Goal: Task Accomplishment & Management: Complete application form

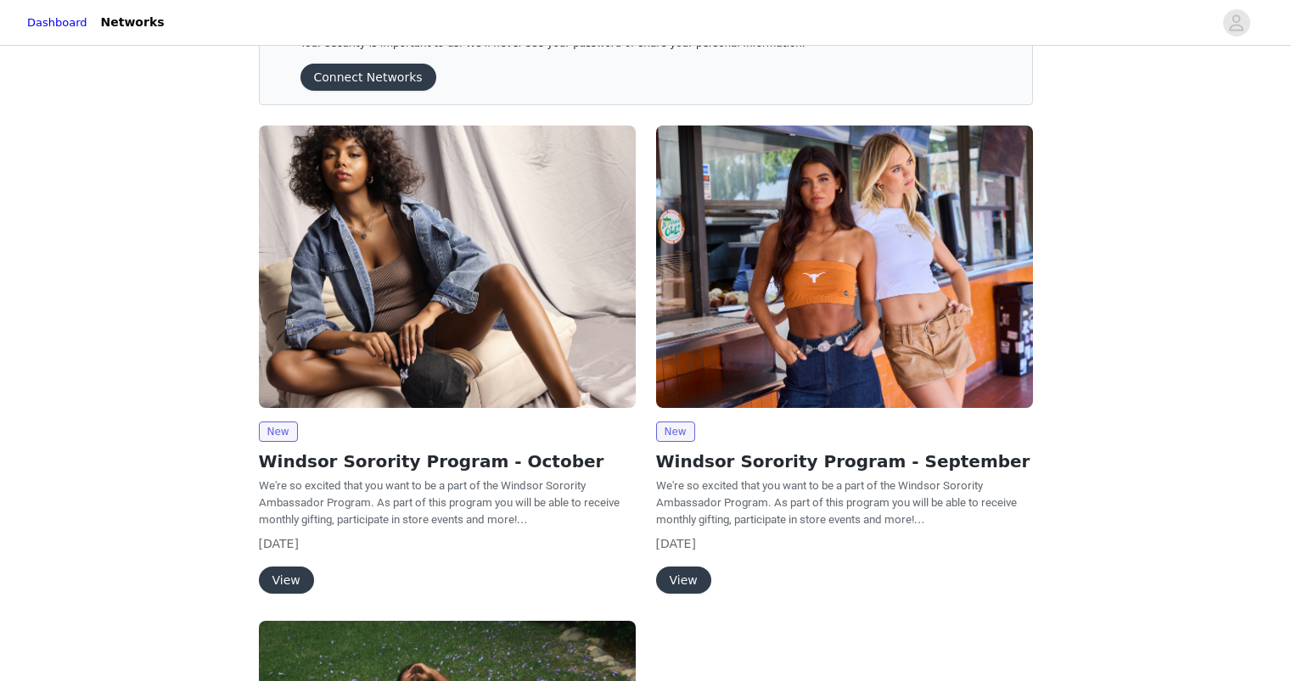
scroll to position [69, 0]
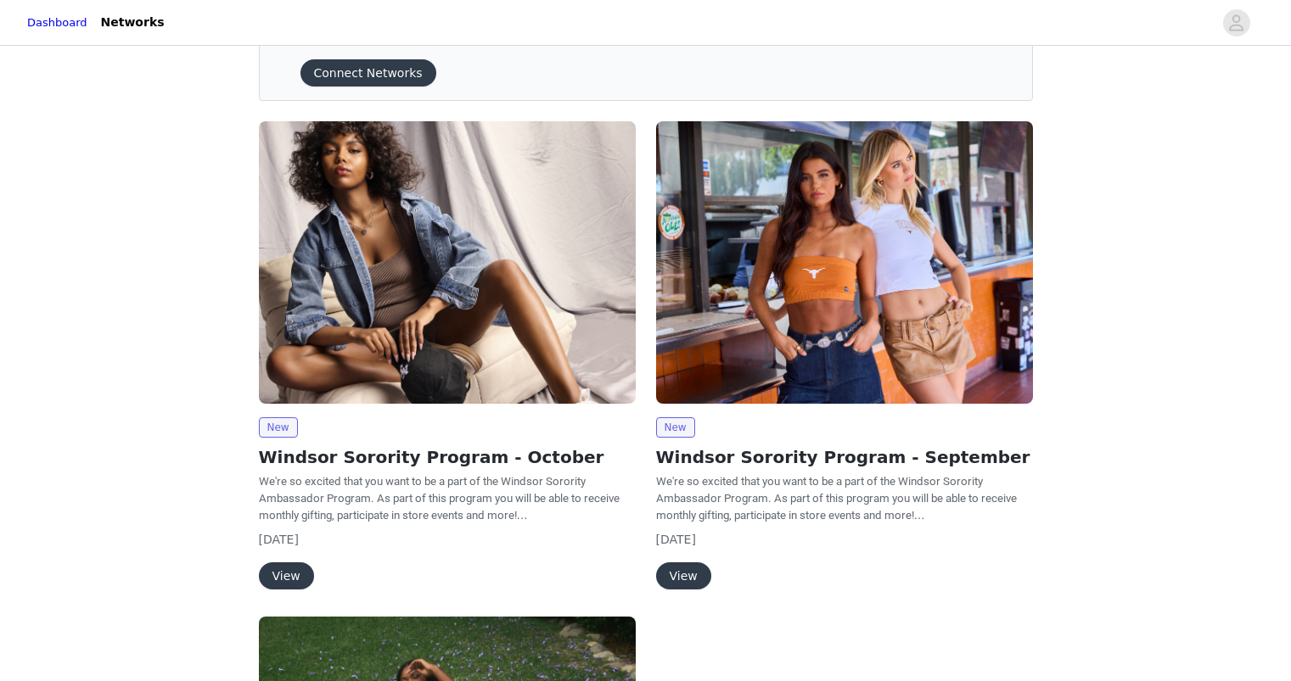
click at [277, 570] on button "View" at bounding box center [286, 576] width 55 height 27
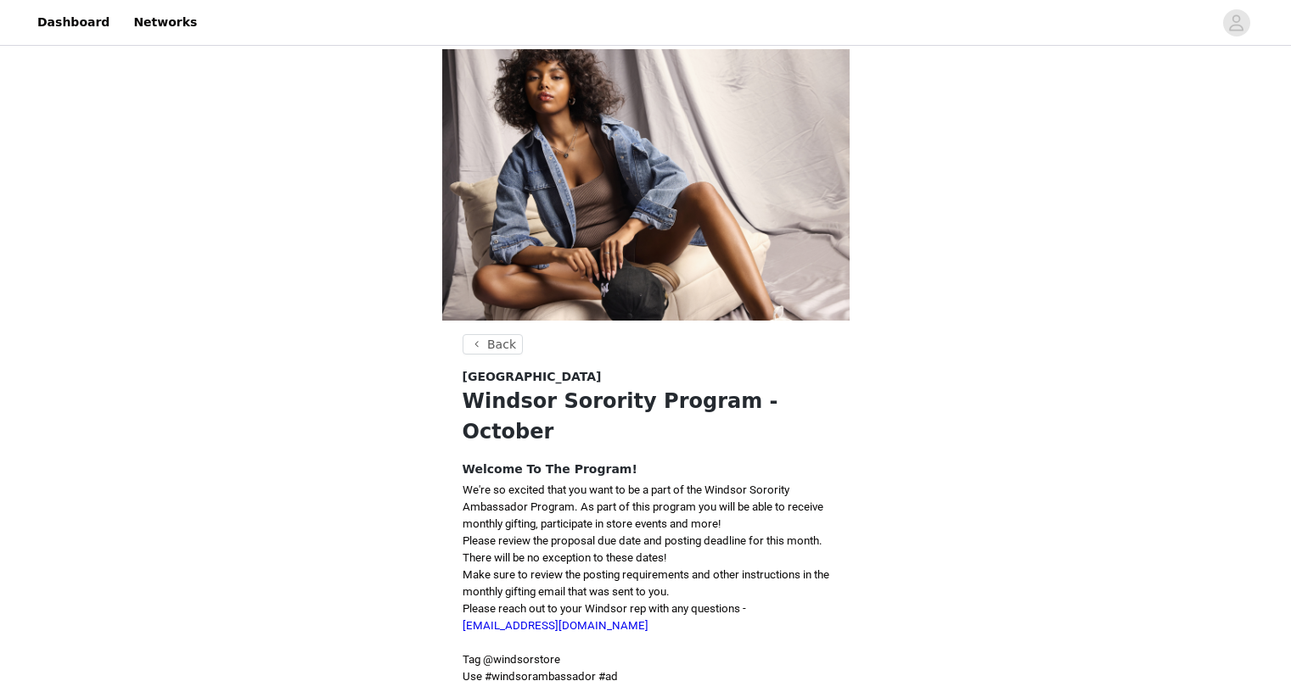
scroll to position [219, 0]
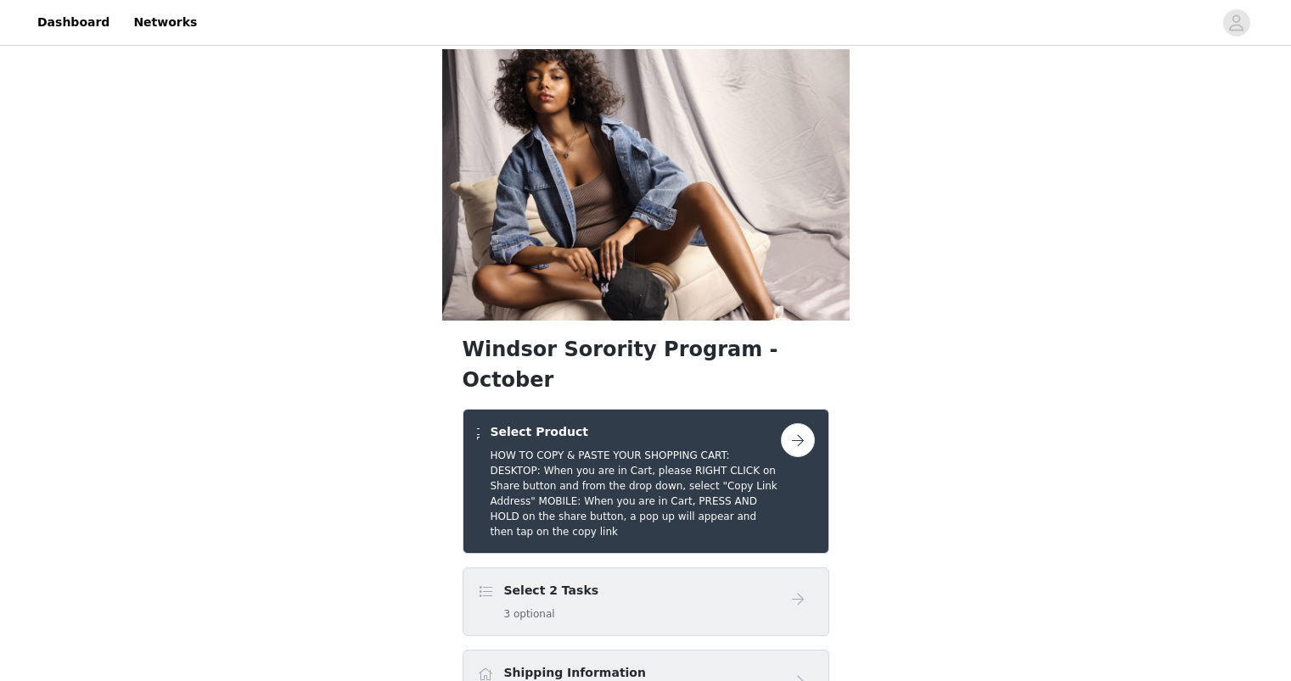
click at [813, 423] on button "button" at bounding box center [798, 440] width 34 height 34
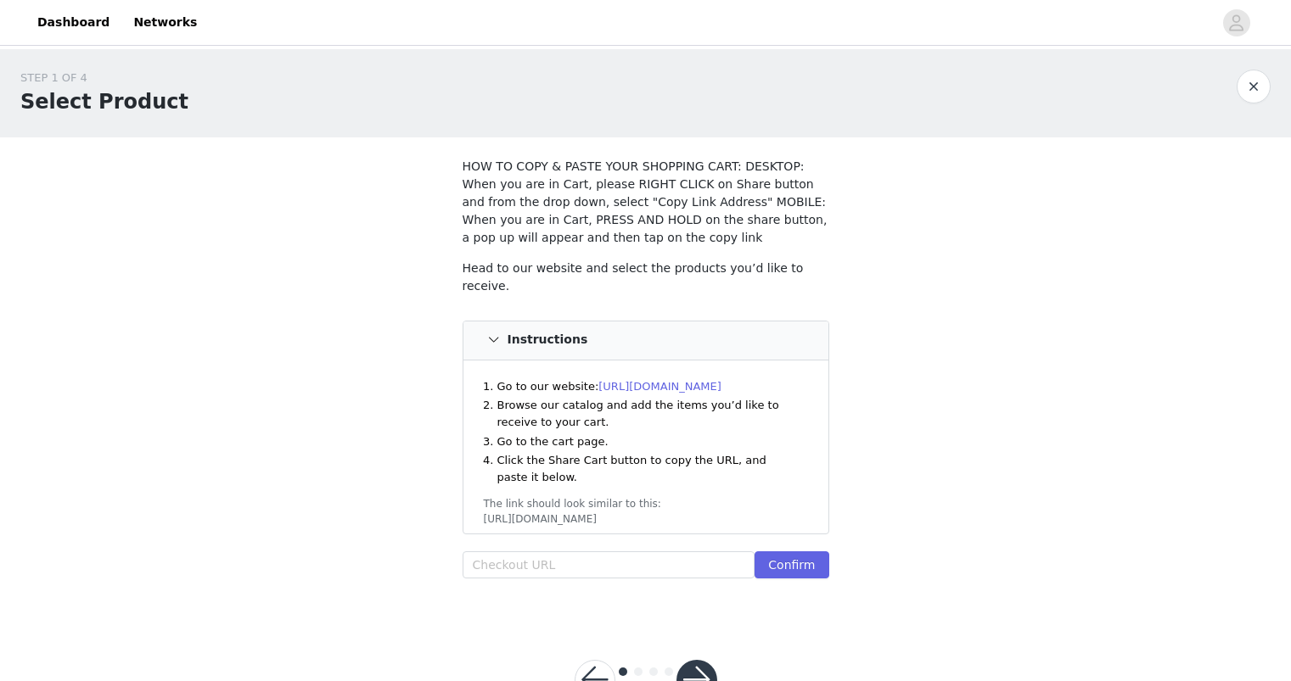
scroll to position [58, 0]
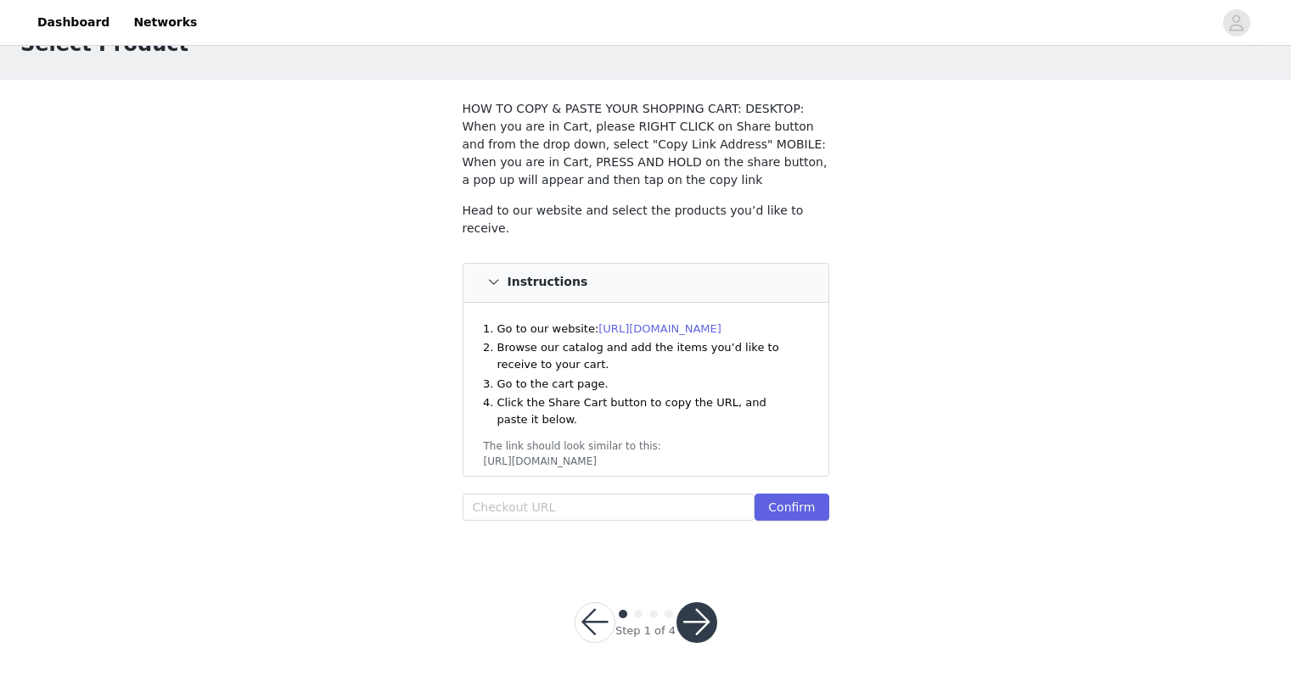
click at [677, 322] on link "[URL][DOMAIN_NAME]" at bounding box center [659, 328] width 123 height 13
click at [619, 322] on link "[URL][DOMAIN_NAME]" at bounding box center [659, 328] width 123 height 13
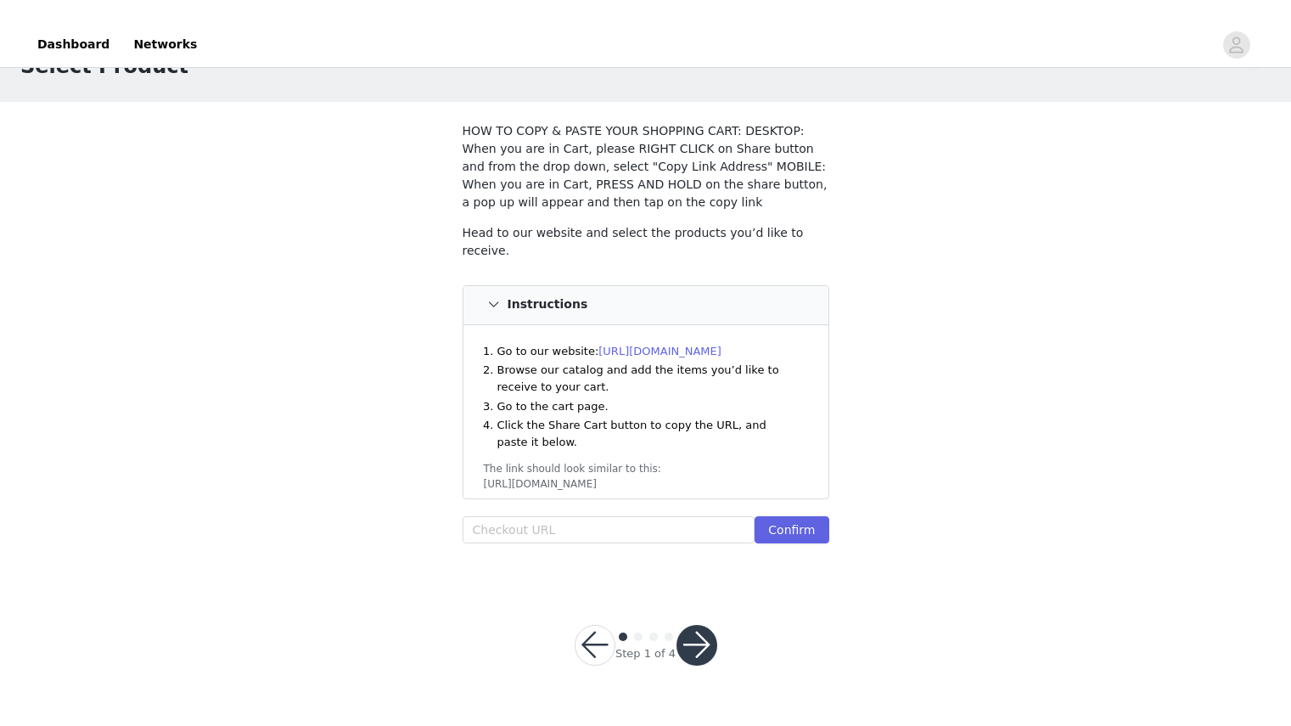
scroll to position [14, 0]
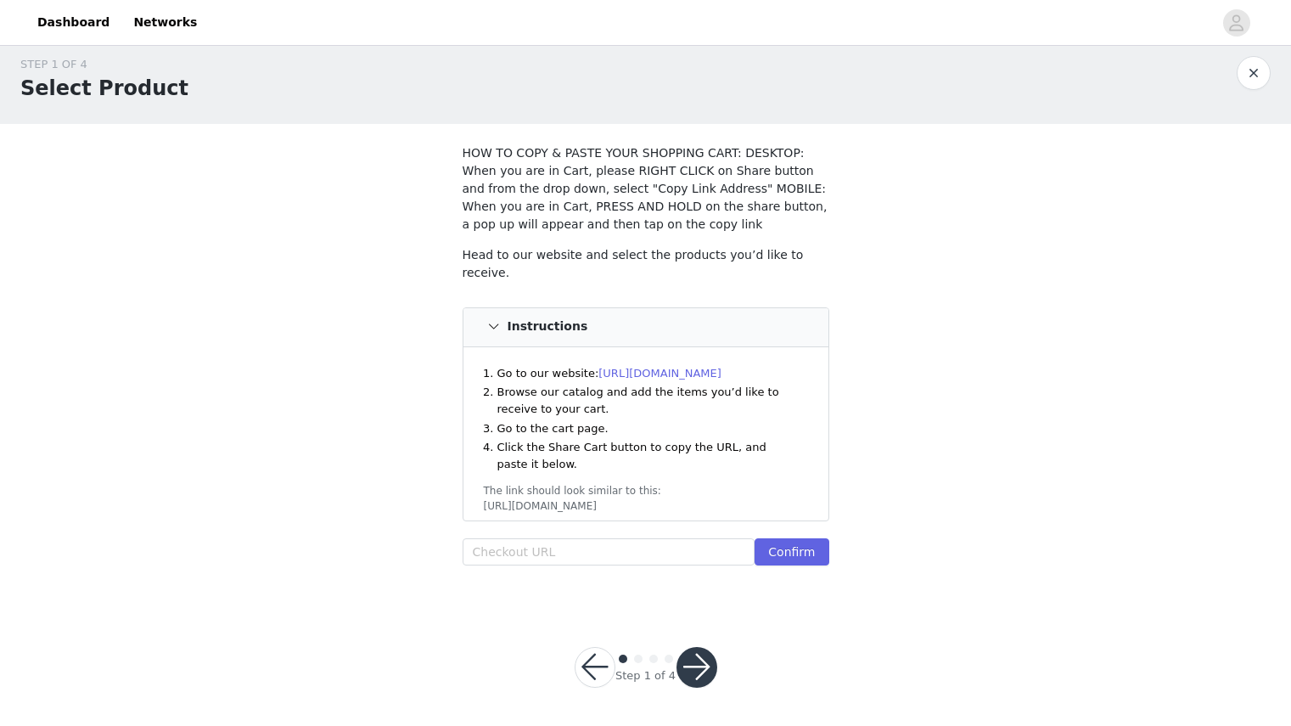
click at [619, 367] on link "[URL][DOMAIN_NAME]" at bounding box center [659, 373] width 123 height 13
click at [567, 539] on input "text" at bounding box center [608, 551] width 293 height 27
paste input "[URL][DOMAIN_NAME]"
type input "[URL][DOMAIN_NAME]"
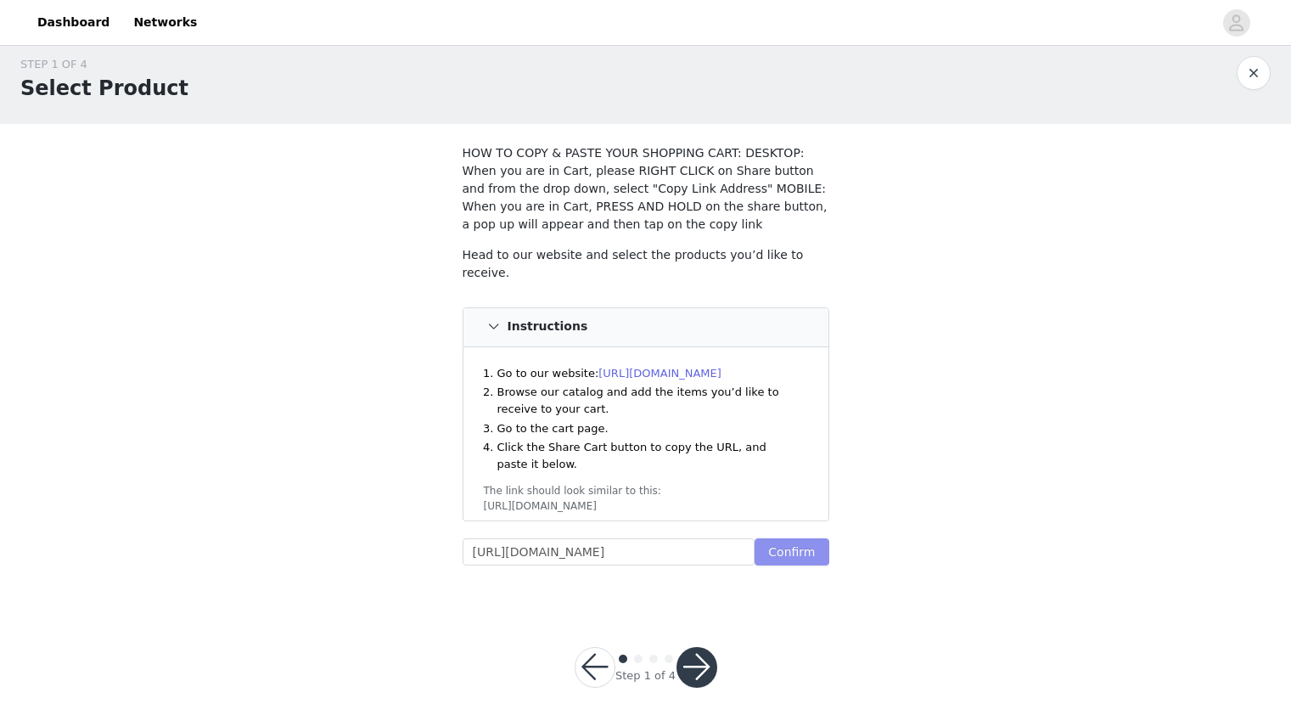
scroll to position [0, 0]
click at [773, 558] on button "Confirm" at bounding box center [791, 551] width 74 height 27
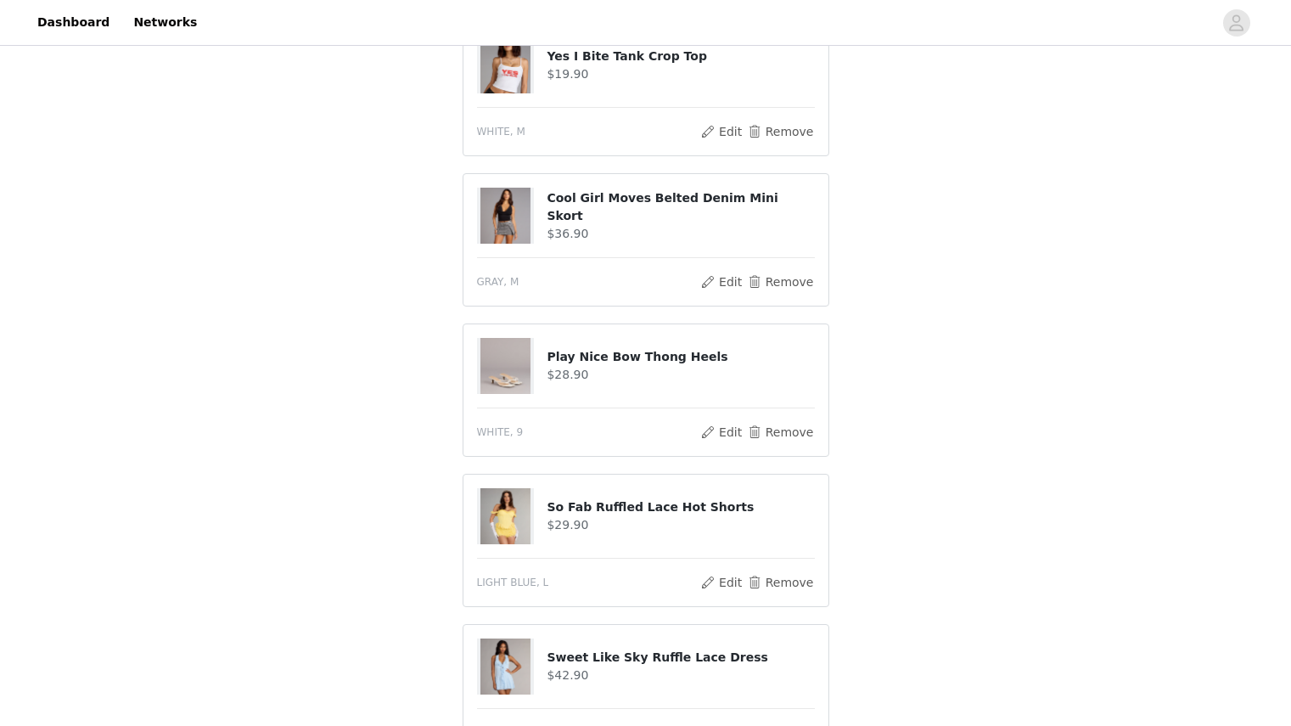
scroll to position [901, 0]
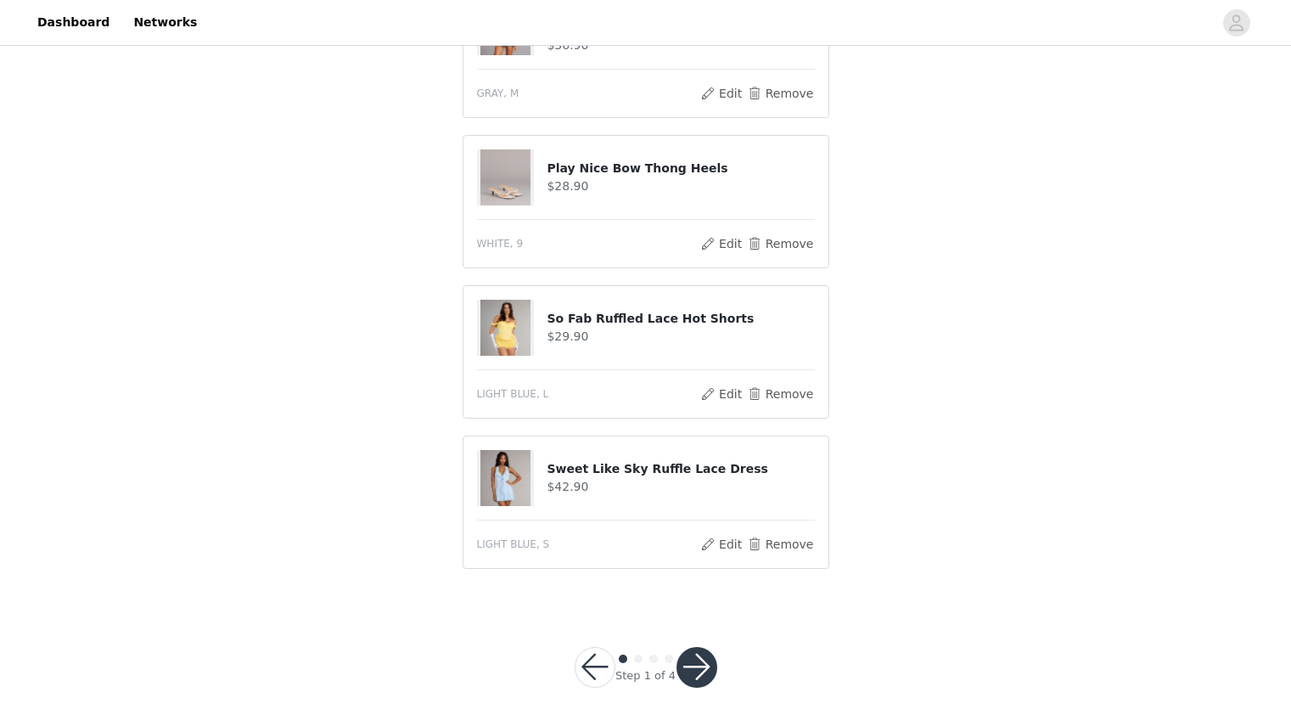
click at [695, 670] on button "button" at bounding box center [696, 667] width 41 height 41
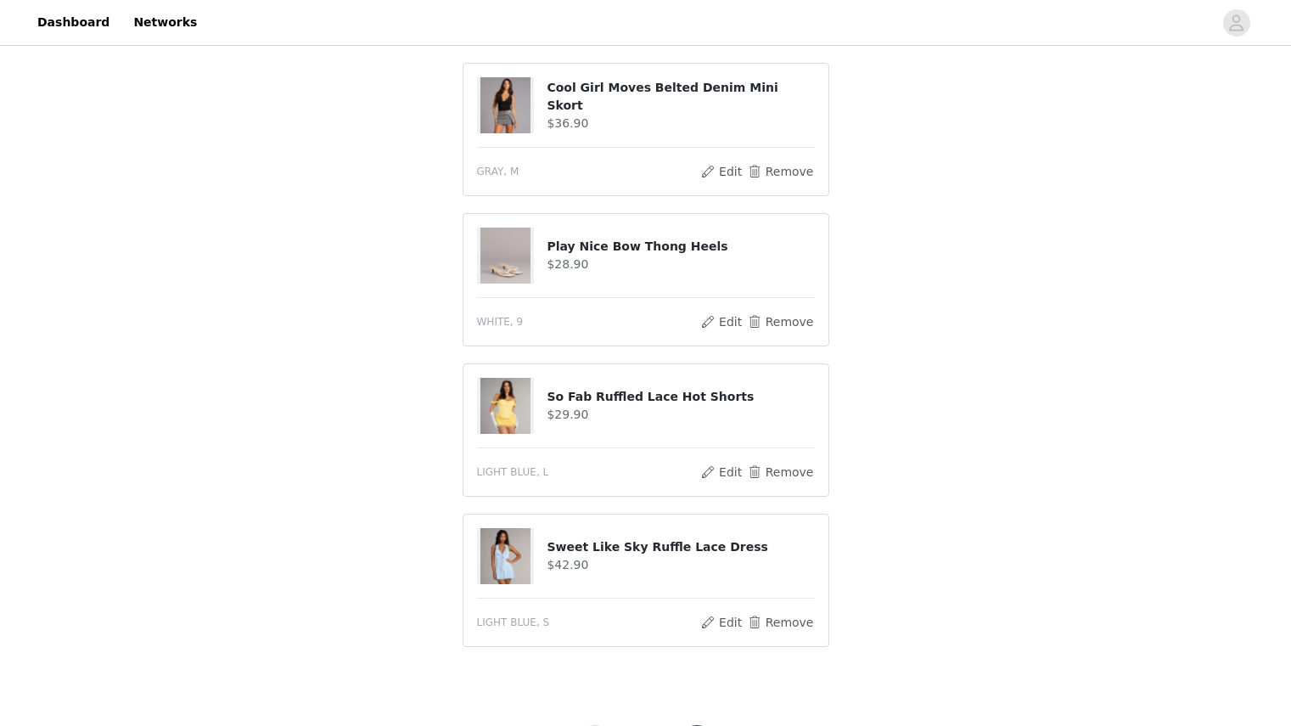
scroll to position [964, 0]
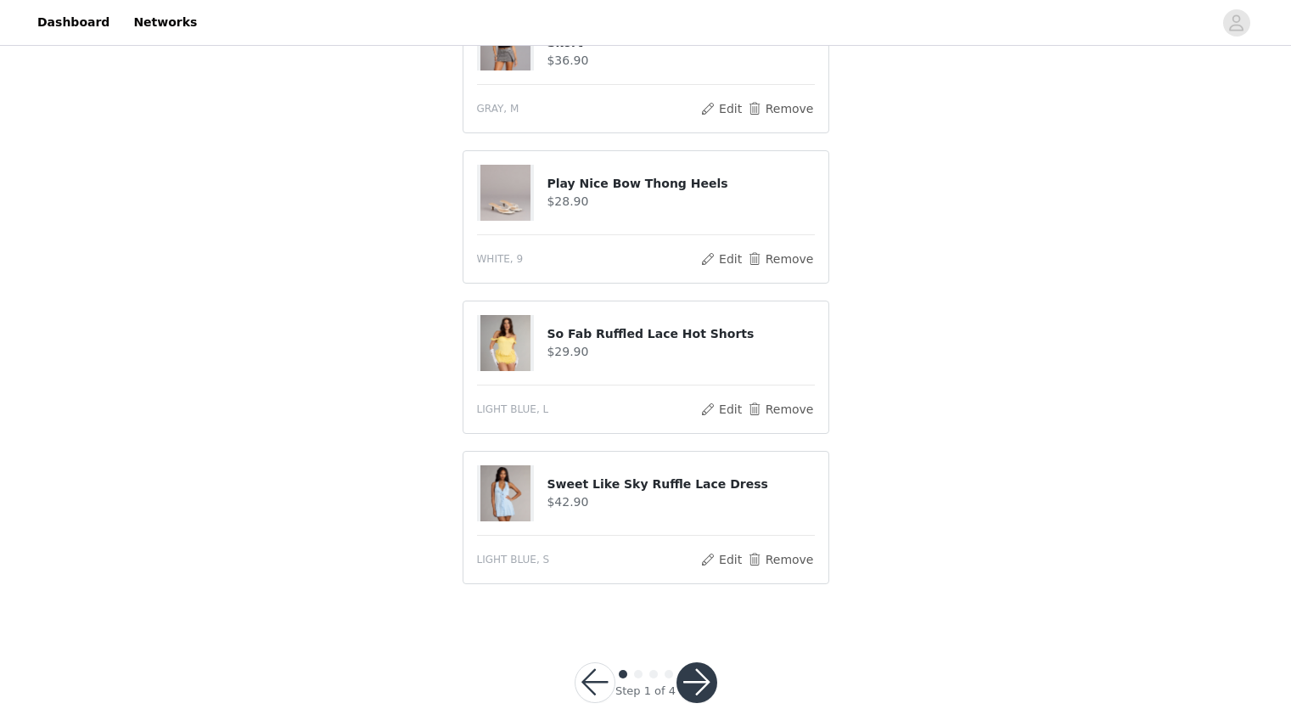
click at [704, 662] on button "button" at bounding box center [696, 682] width 41 height 41
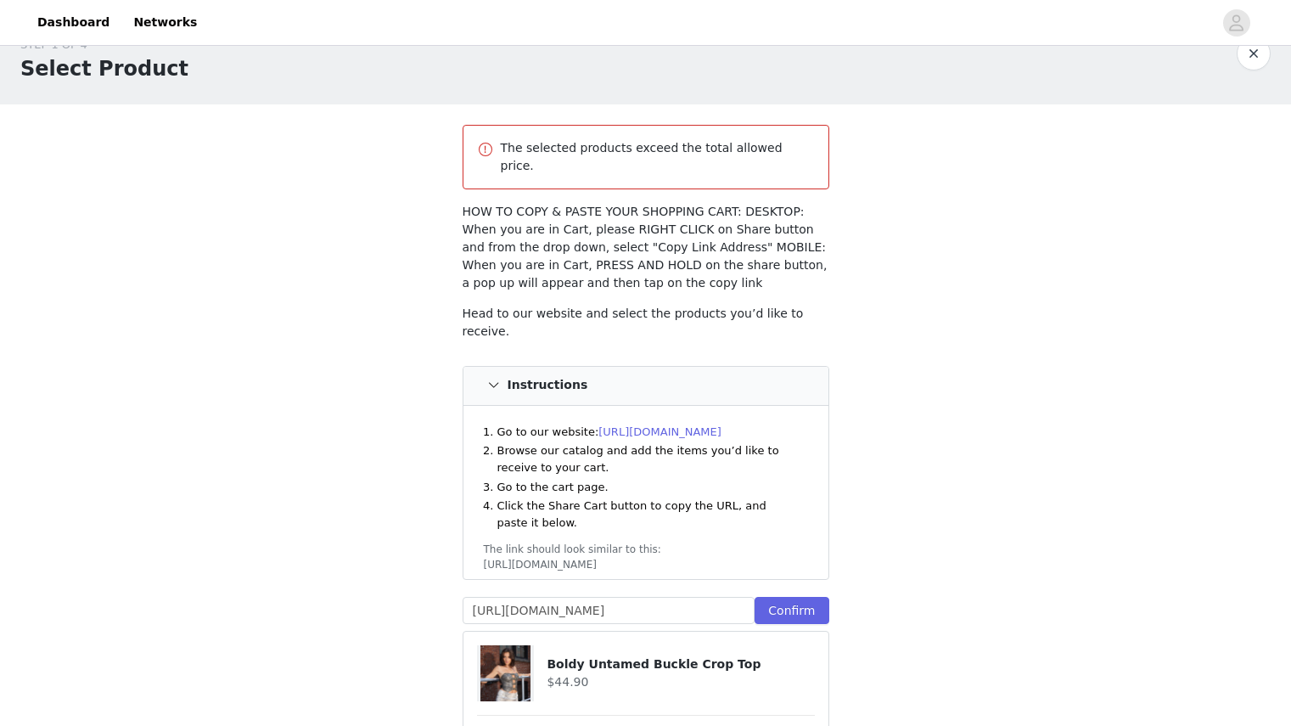
scroll to position [34, 0]
